Goal: Navigation & Orientation: Find specific page/section

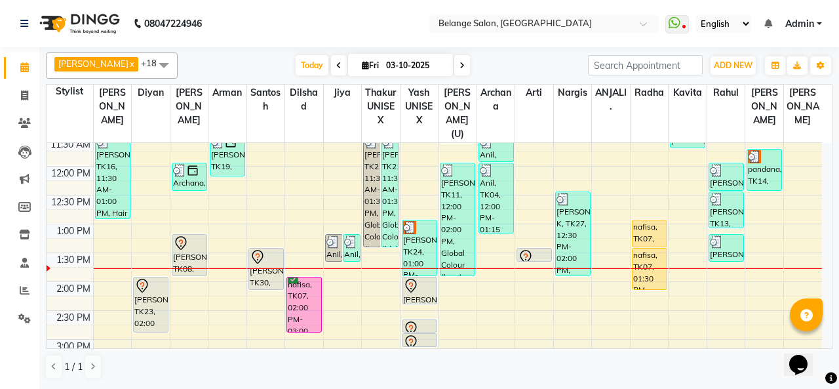
scroll to position [203, 0]
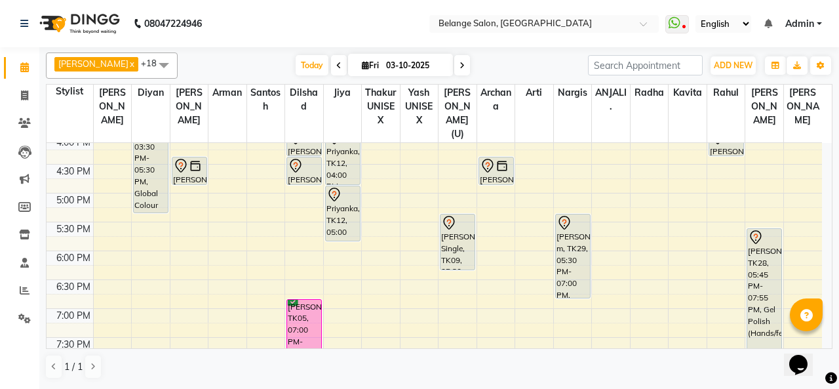
scroll to position [467, 0]
